Goal: Navigation & Orientation: Find specific page/section

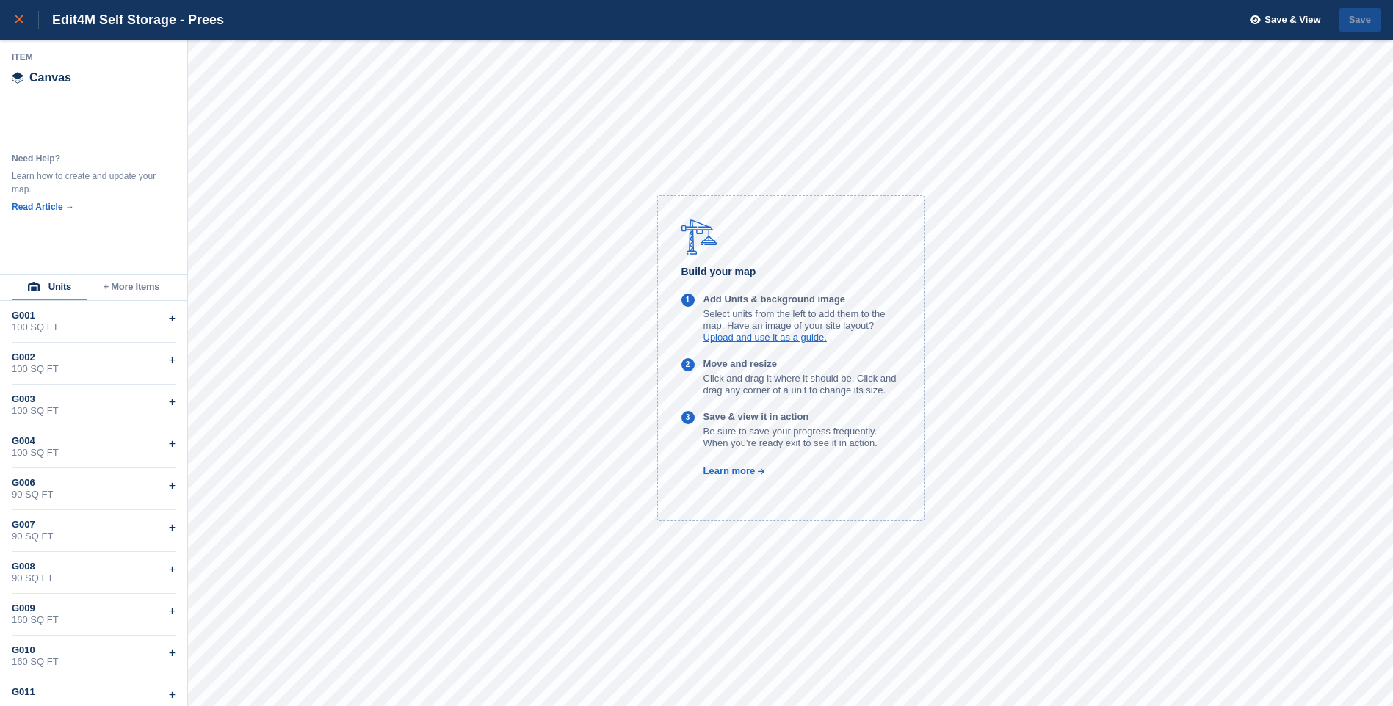
click at [8, 12] on link at bounding box center [19, 20] width 39 height 40
click at [17, 25] on div at bounding box center [27, 20] width 24 height 18
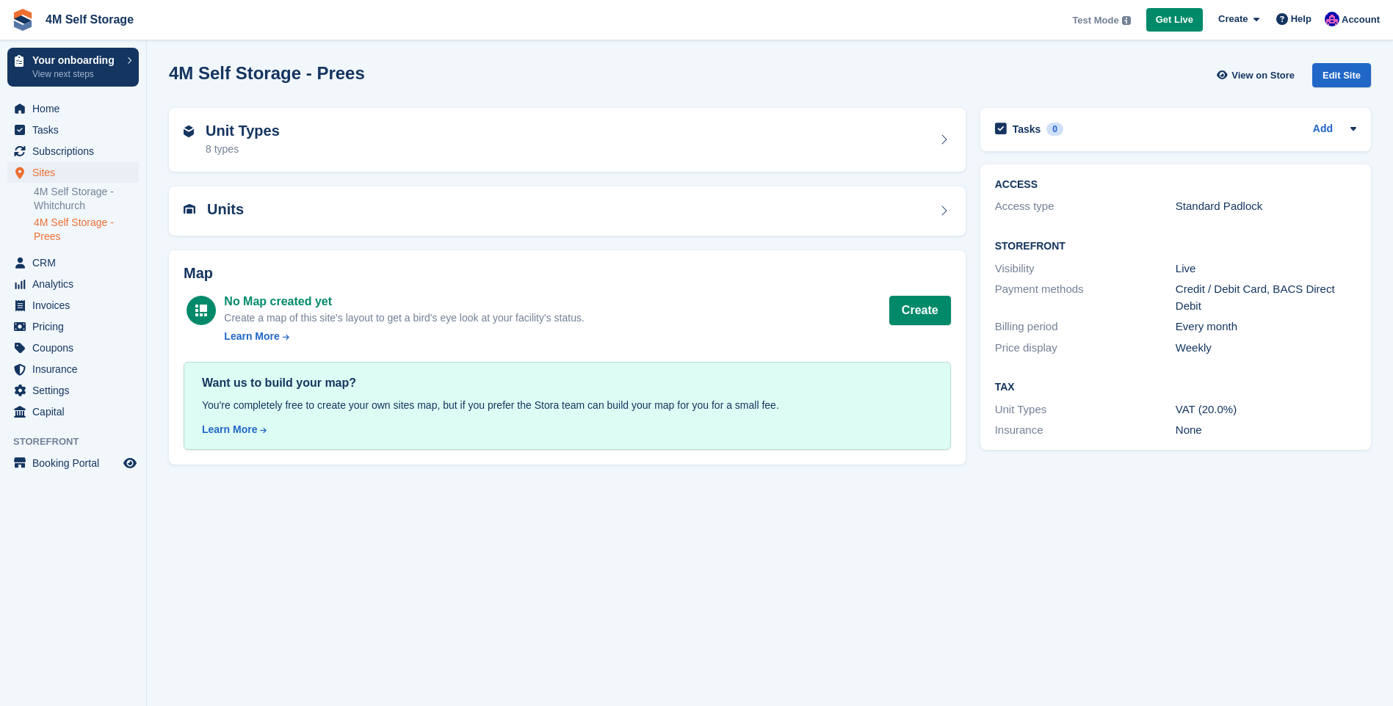
click at [53, 228] on link "4M Self Storage - Prees" at bounding box center [86, 230] width 105 height 28
click at [1270, 65] on link "View on Store" at bounding box center [1257, 75] width 86 height 24
click at [1257, 74] on span "View on Store" at bounding box center [1262, 75] width 63 height 15
click at [1262, 76] on span "View on Store" at bounding box center [1262, 75] width 63 height 15
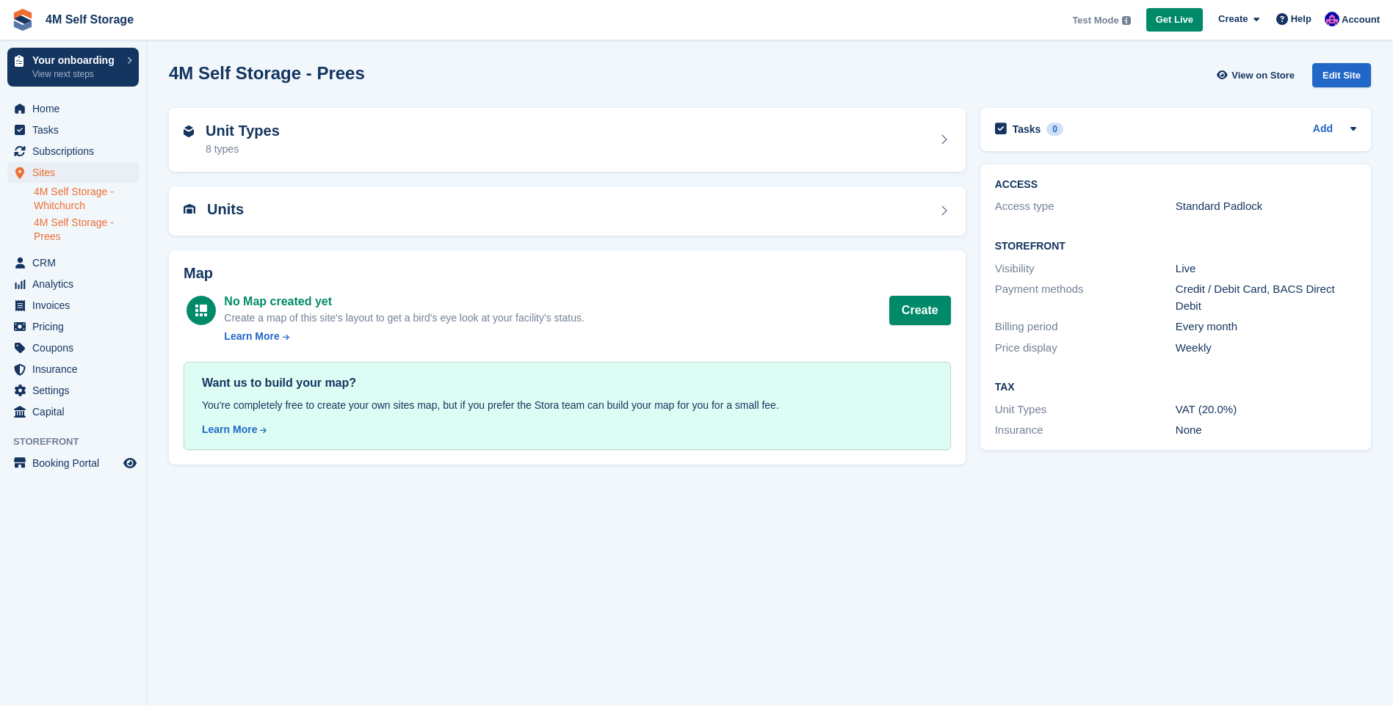
click at [57, 198] on link "4M Self Storage - Whitchurch" at bounding box center [86, 199] width 105 height 28
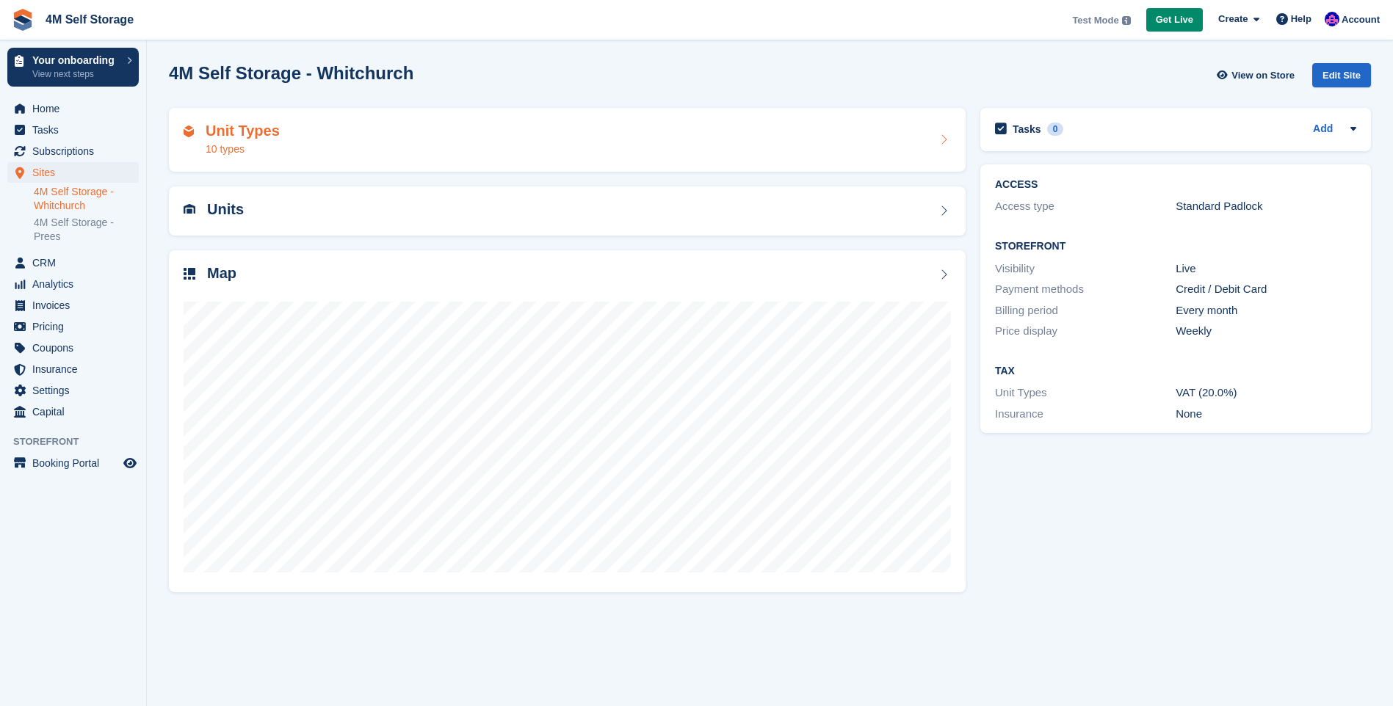
click at [631, 147] on div "Unit Types 10 types" at bounding box center [567, 140] width 767 height 35
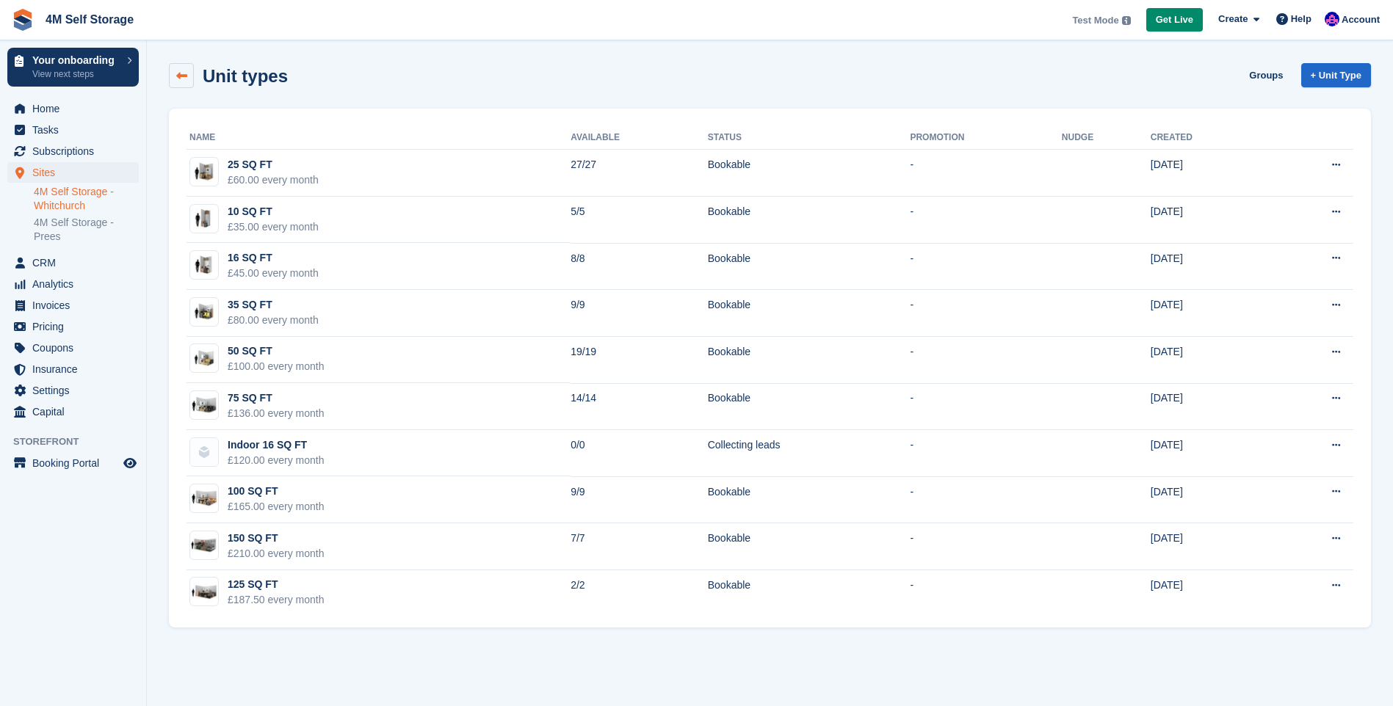
click at [176, 68] on link at bounding box center [181, 75] width 25 height 25
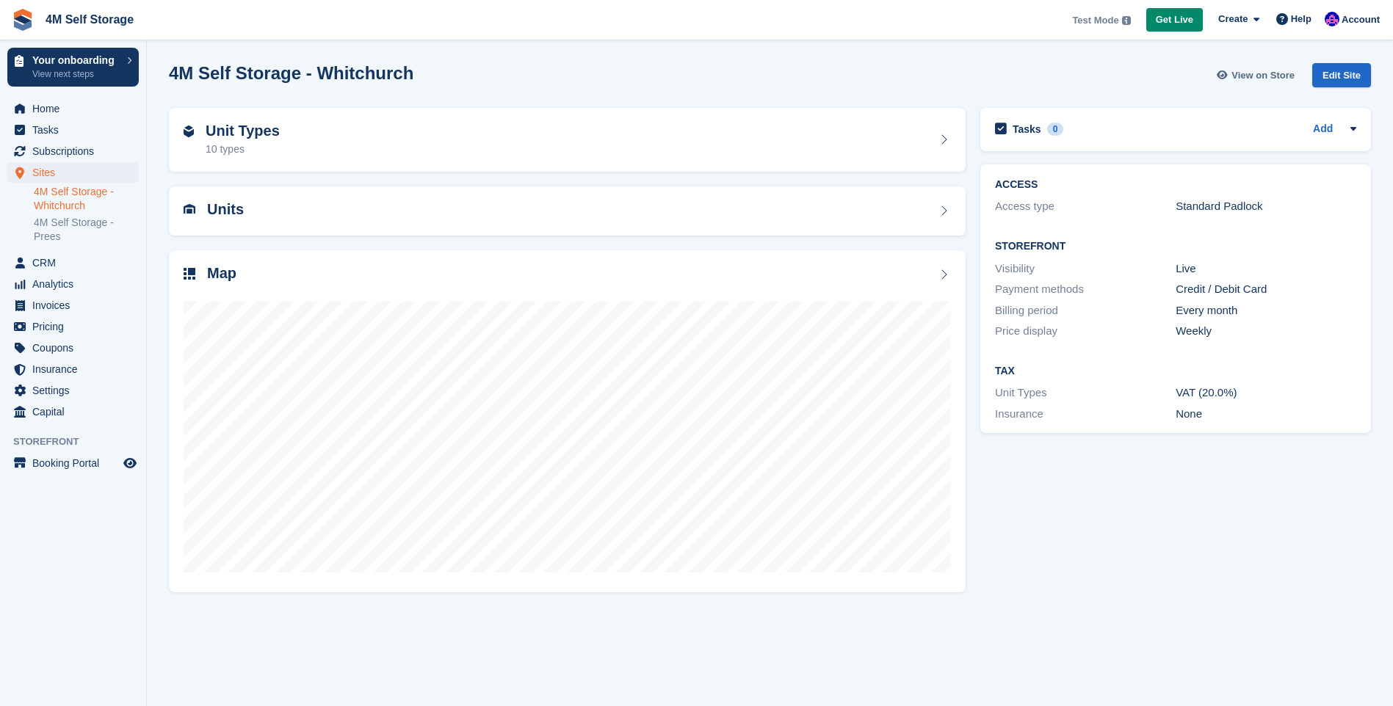
click at [1281, 75] on span "View on Store" at bounding box center [1262, 75] width 63 height 15
click at [344, 208] on div "Units" at bounding box center [567, 211] width 767 height 20
click at [379, 117] on div "Unit Types 10 types" at bounding box center [567, 140] width 797 height 65
click at [70, 70] on p "View next steps" at bounding box center [75, 74] width 87 height 13
click at [1276, 78] on span "View on Store" at bounding box center [1262, 75] width 63 height 15
